Goal: Information Seeking & Learning: Learn about a topic

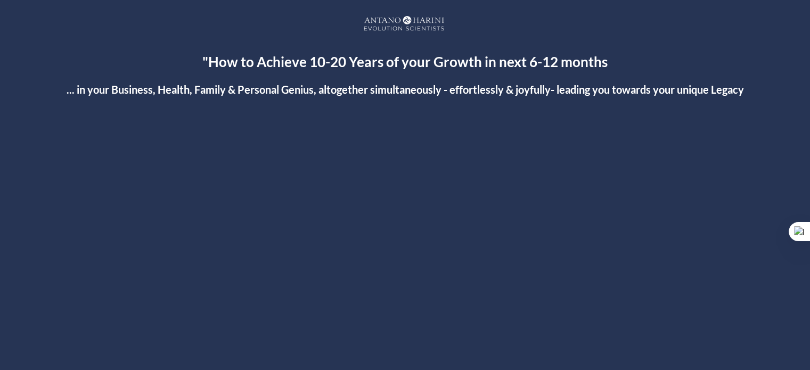
scroll to position [112, 0]
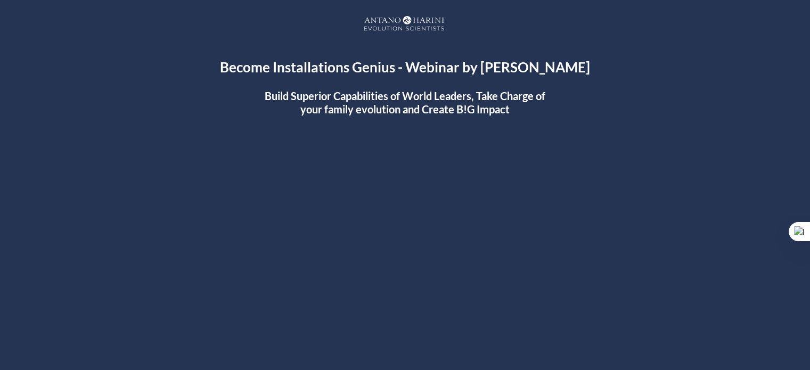
click at [399, 338] on div at bounding box center [405, 336] width 638 height 359
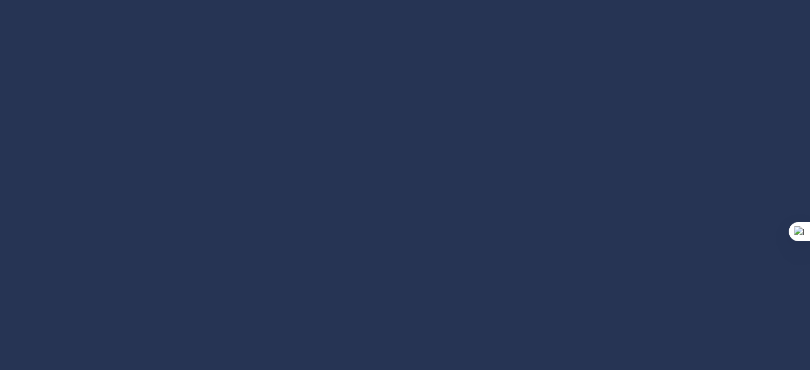
scroll to position [145, 0]
